Goal: Find contact information: Find contact information

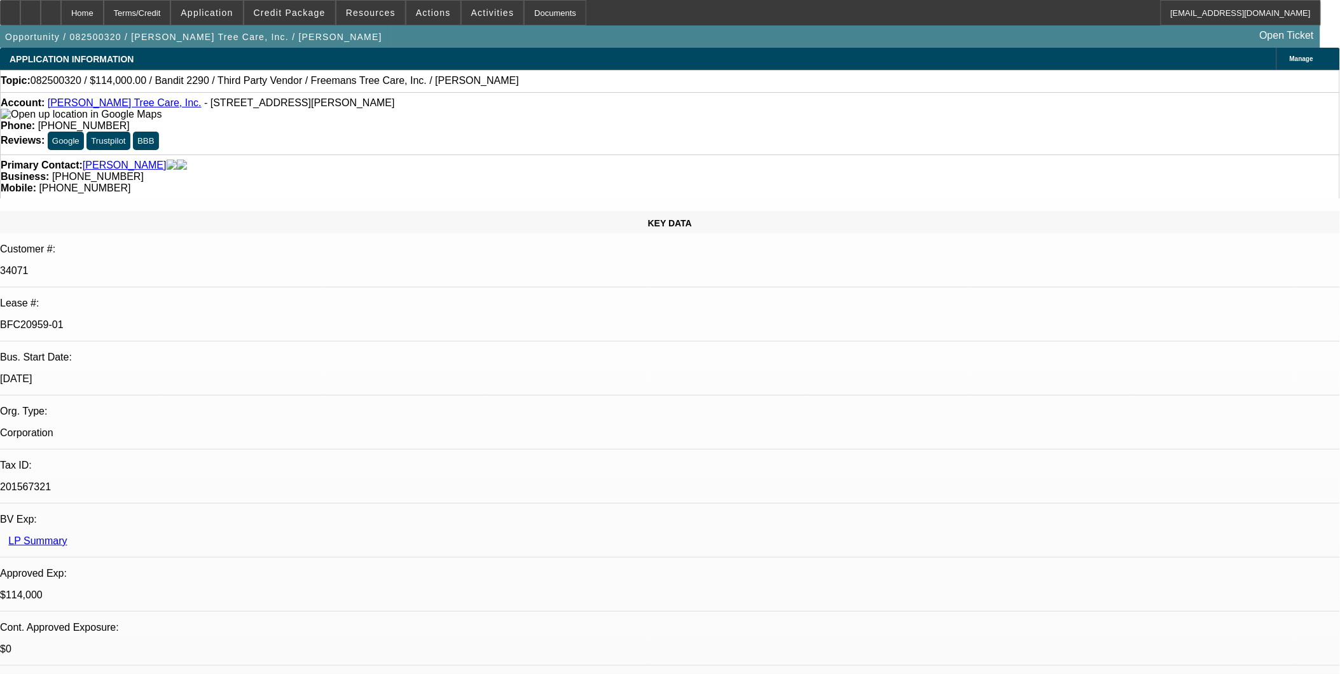
select select "0"
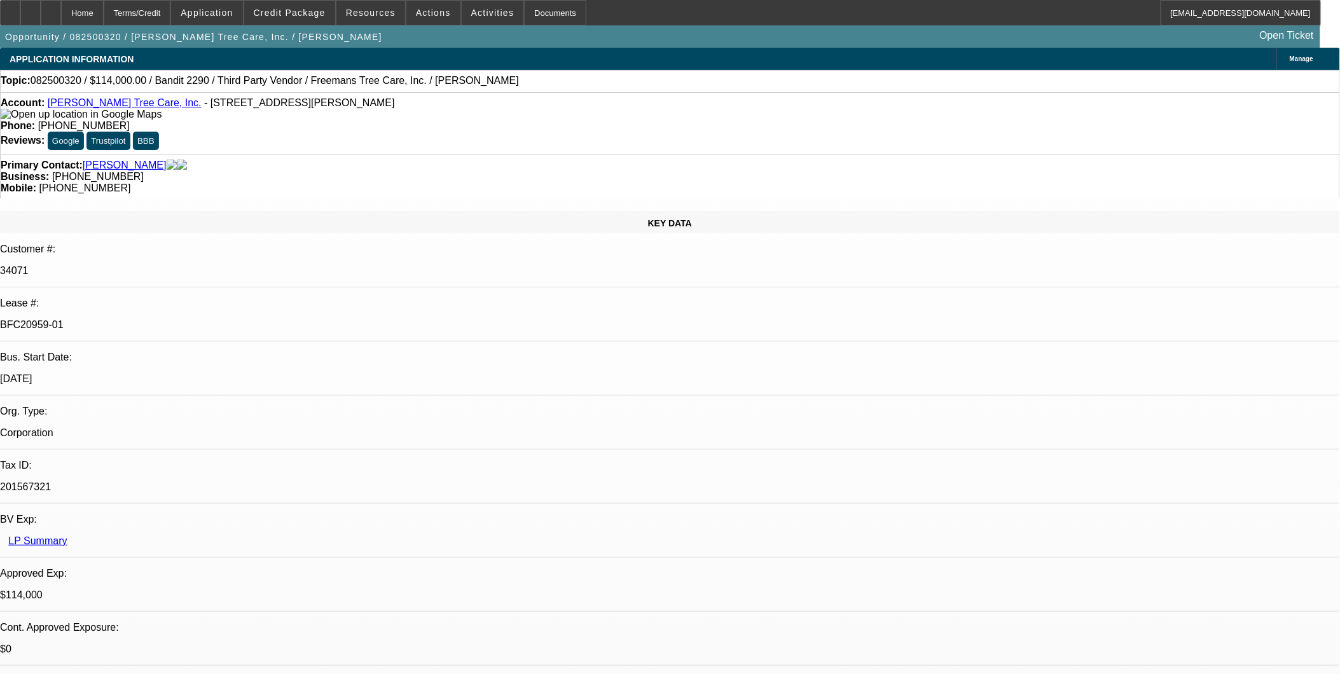
select select "0"
select select "2"
select select "0"
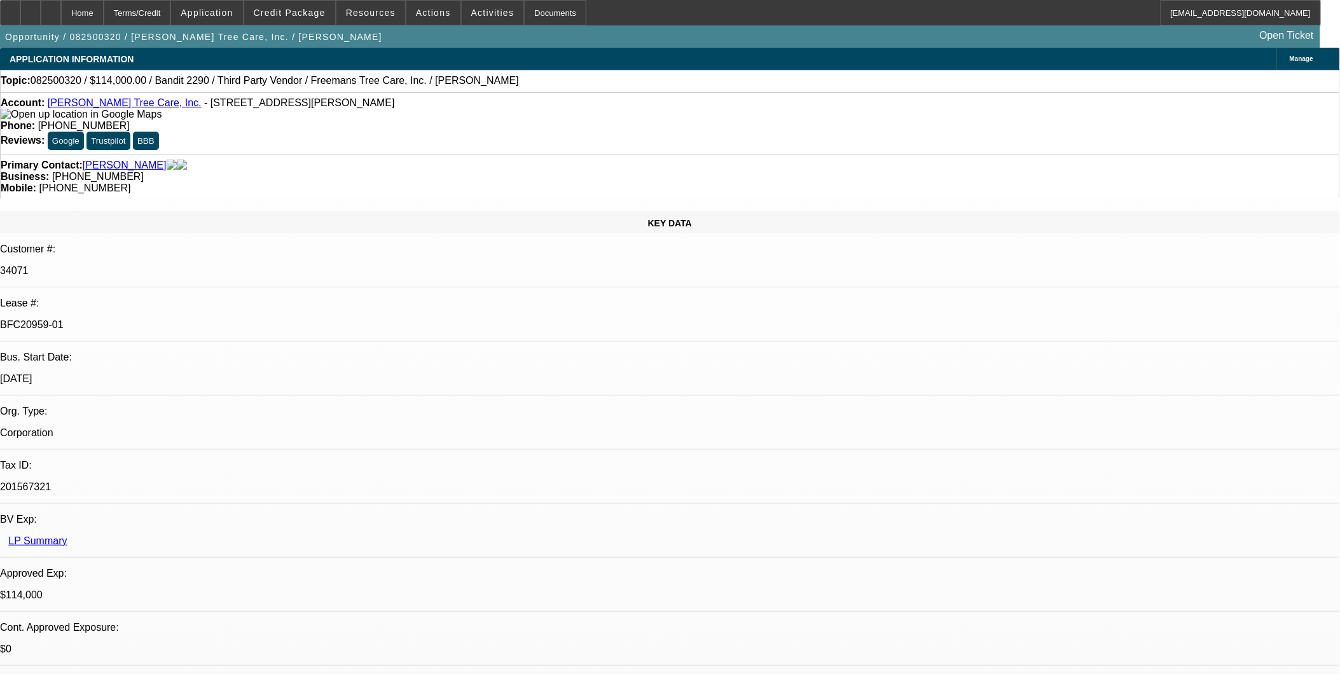
select select "2"
select select "0"
select select "1"
select select "6"
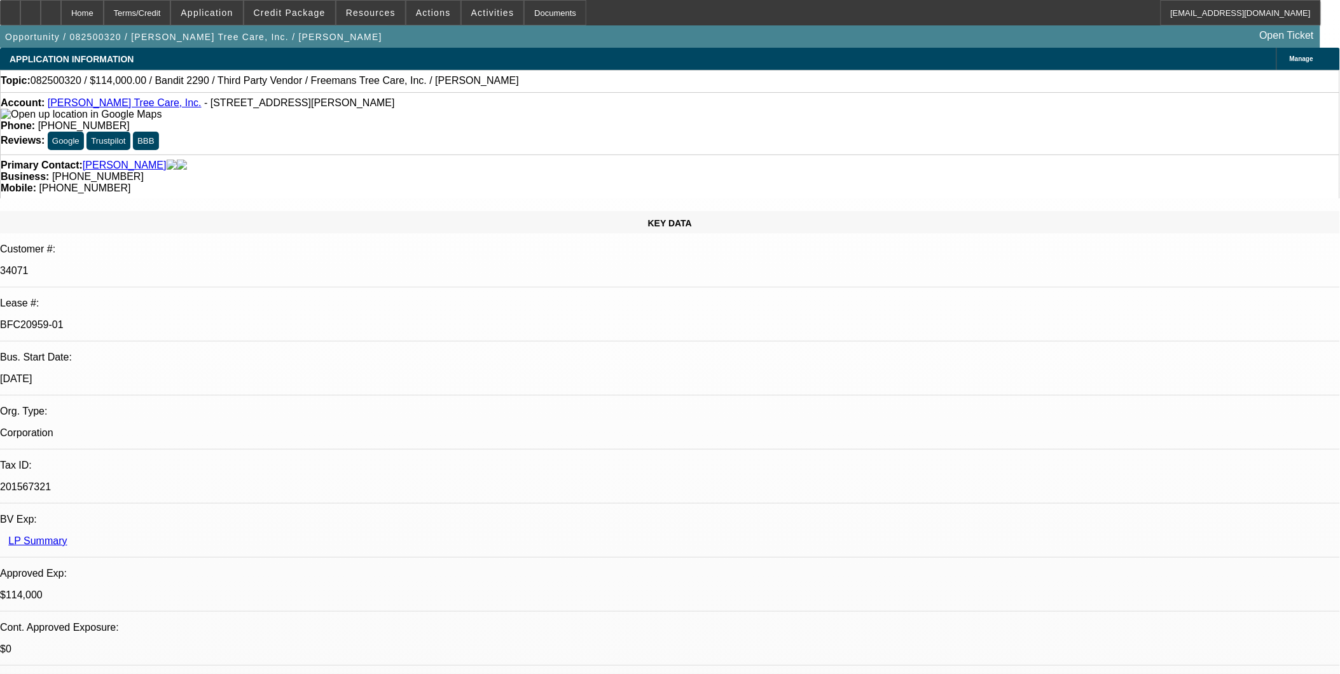
select select "1"
select select "6"
select select "1"
select select "2"
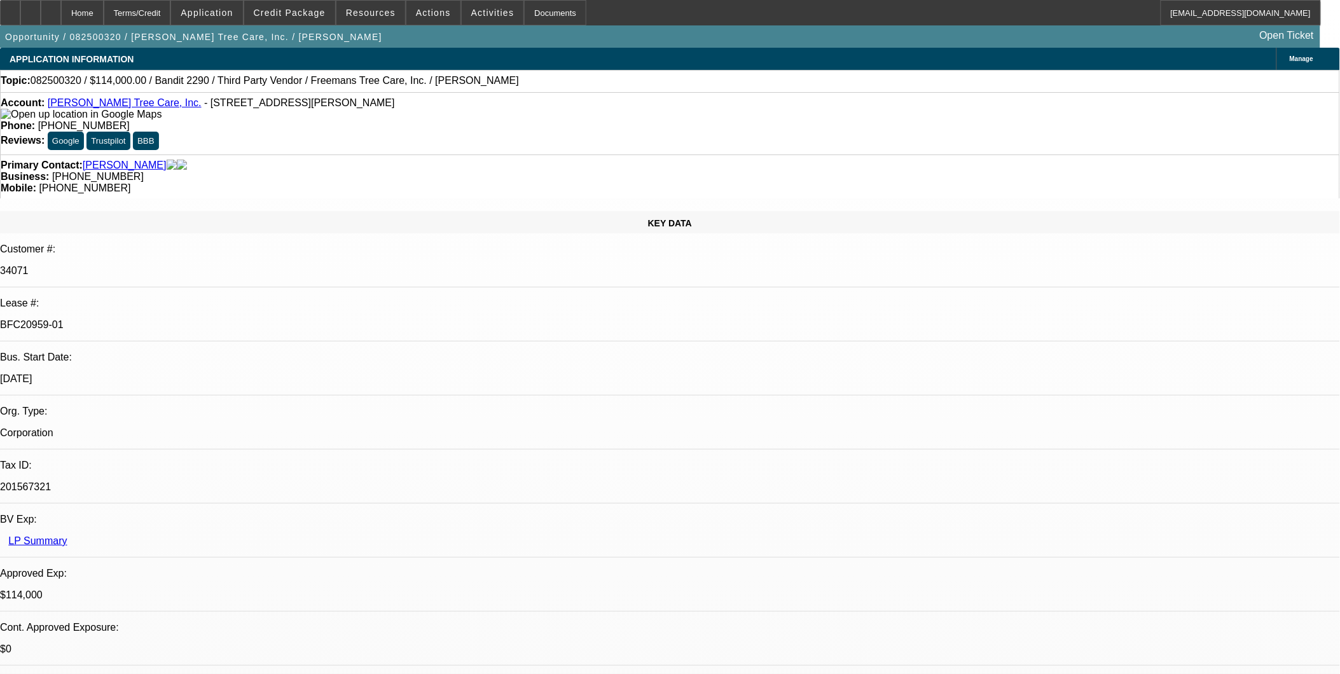
select select "6"
select select "1"
select select "2"
select select "6"
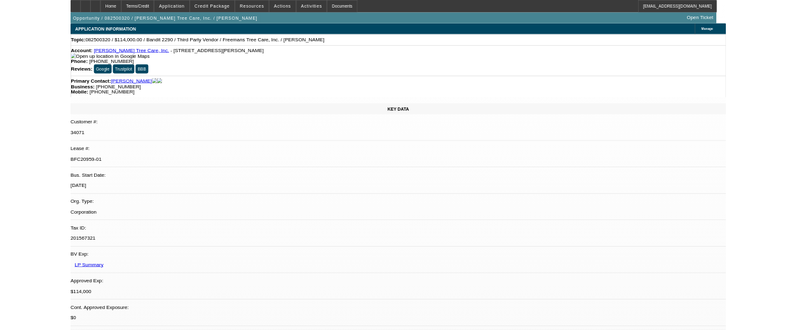
scroll to position [71, 0]
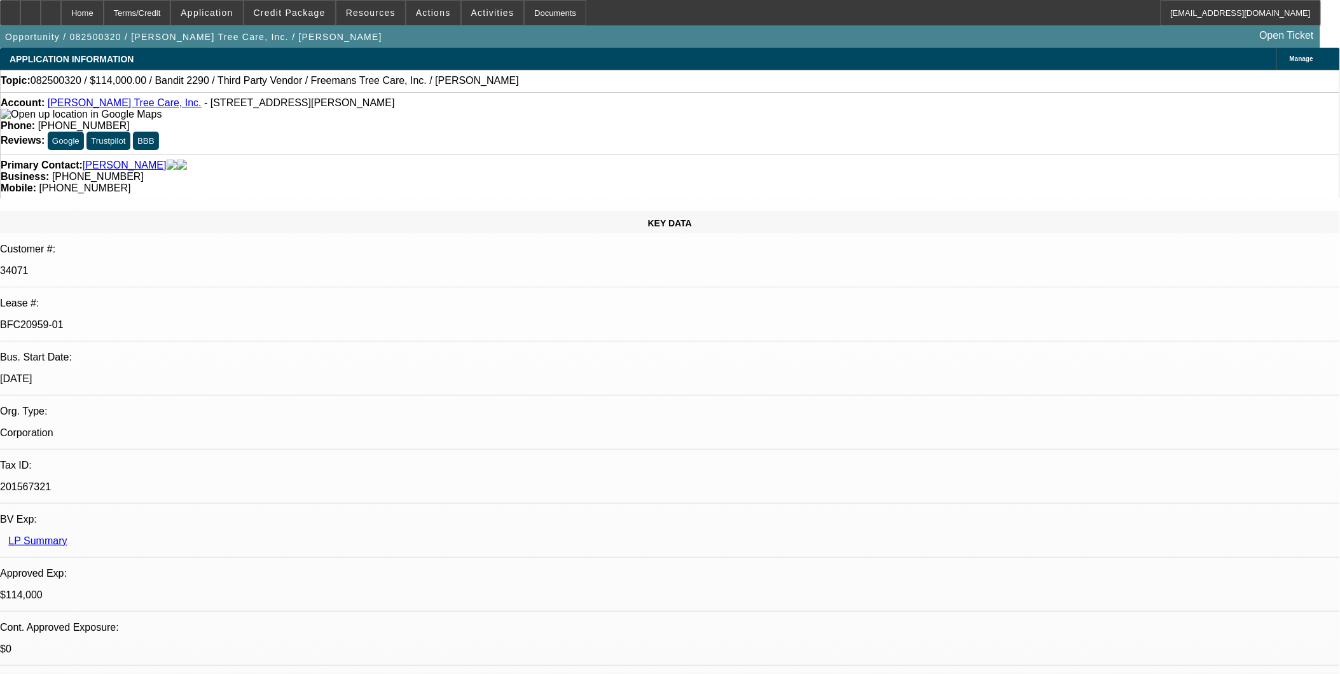
drag, startPoint x: 1266, startPoint y: 490, endPoint x: 1047, endPoint y: 498, distance: 218.8
copy td "[PHONE_NUMBER]"
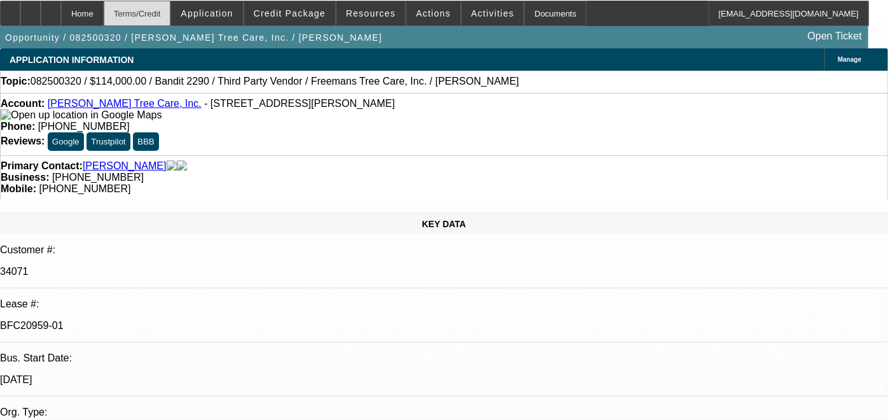
scroll to position [58, 0]
